Goal: Transaction & Acquisition: Purchase product/service

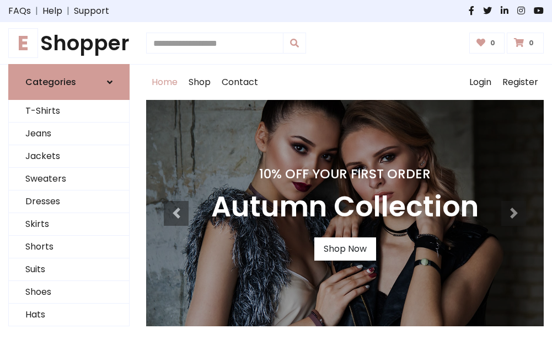
click at [276, 177] on h4 "10% Off Your First Order" at bounding box center [345, 173] width 268 height 15
click at [345, 249] on link "Shop Now" at bounding box center [346, 248] width 62 height 23
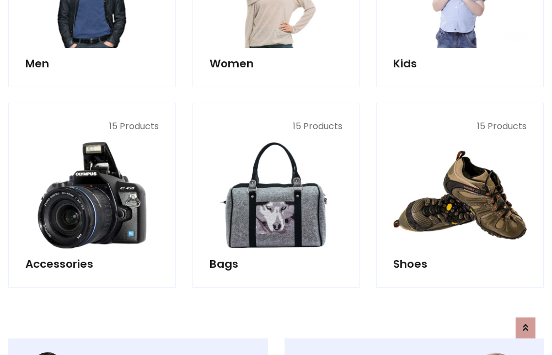
scroll to position [1100, 0]
